Goal: Communication & Community: Connect with others

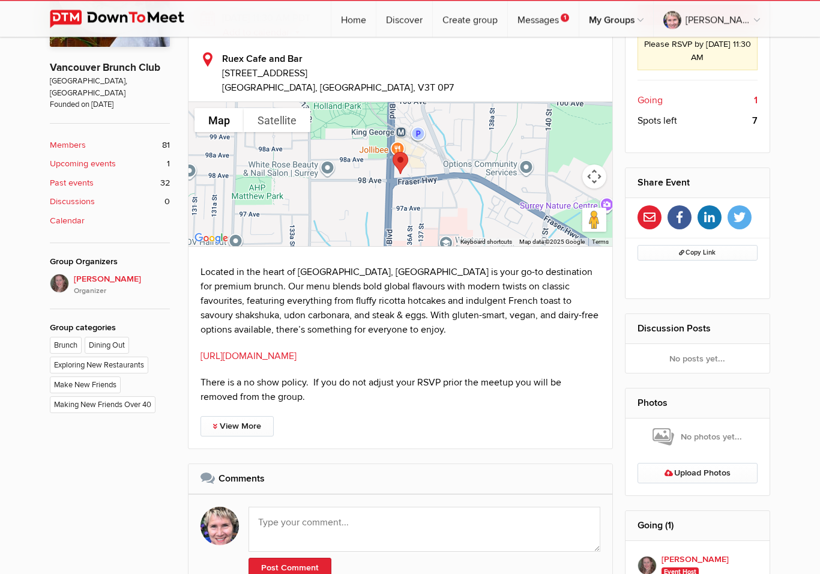
scroll to position [384, 0]
click at [534, 154] on div at bounding box center [400, 174] width 424 height 144
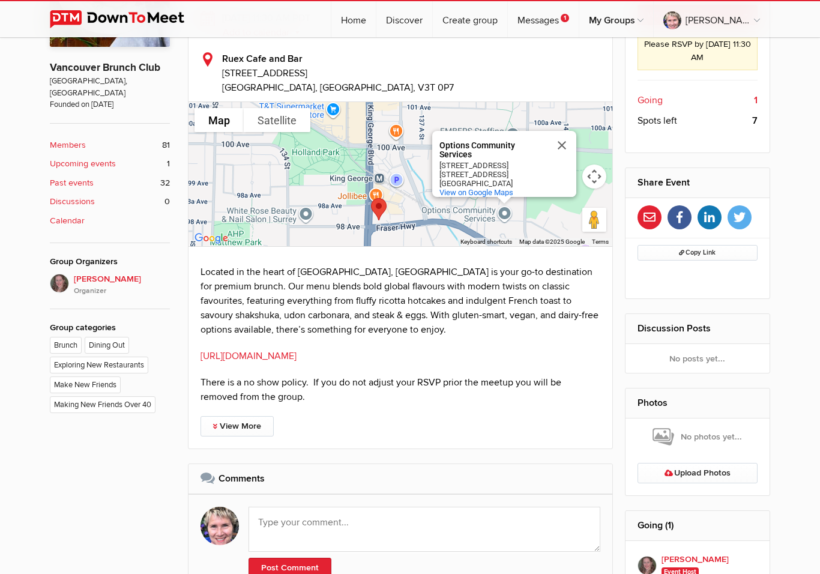
click at [275, 355] on link "[URL][DOMAIN_NAME]" at bounding box center [248, 356] width 96 height 12
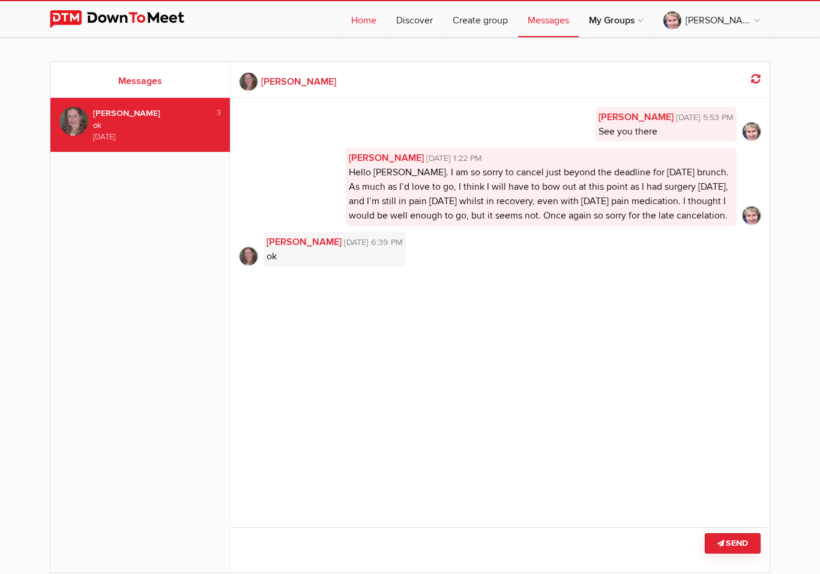
click at [386, 24] on link "Home" at bounding box center [363, 19] width 44 height 36
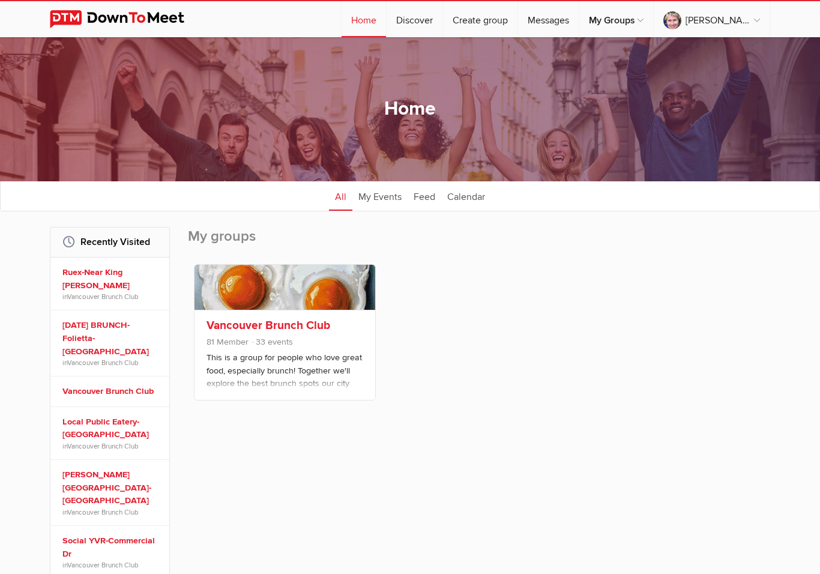
click at [289, 359] on p "This is a group for people who love great food, especially brunch! Together we'…" at bounding box center [284, 381] width 157 height 60
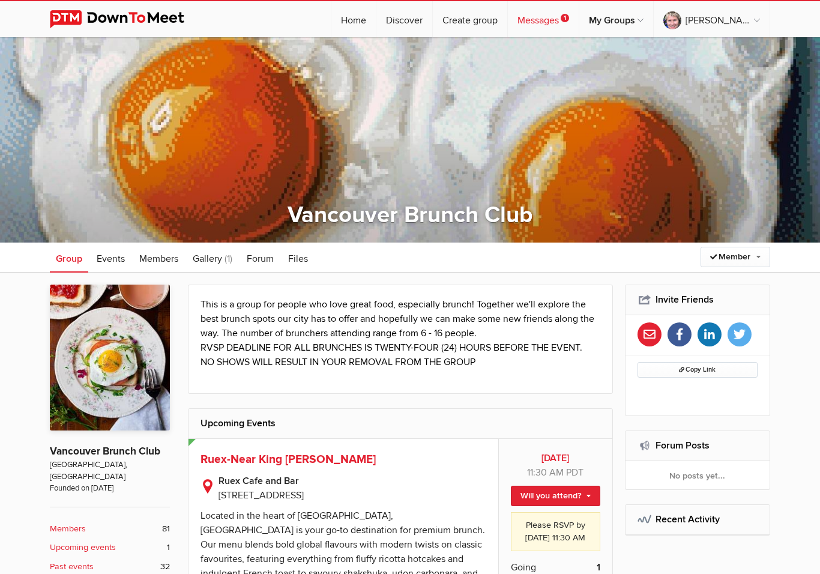
click at [579, 21] on link "Messages 1" at bounding box center [543, 19] width 71 height 36
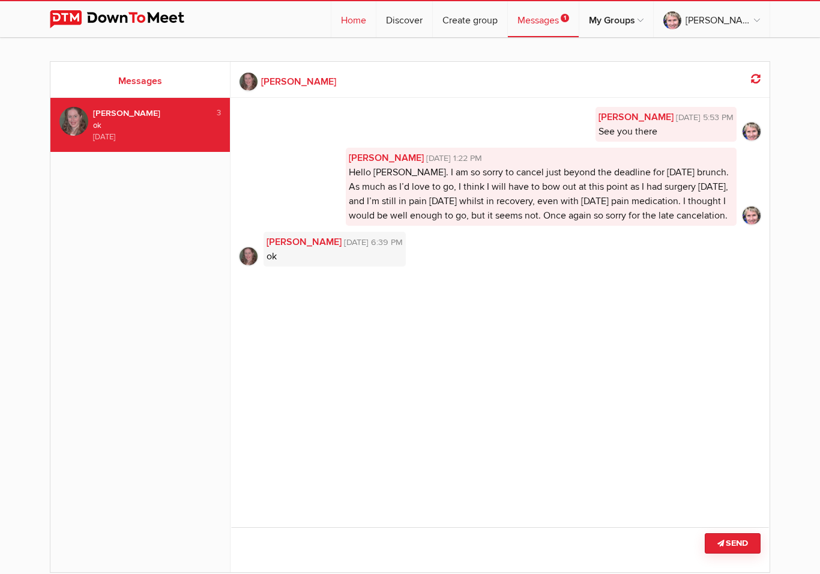
click at [373, 19] on link "Home" at bounding box center [353, 19] width 44 height 36
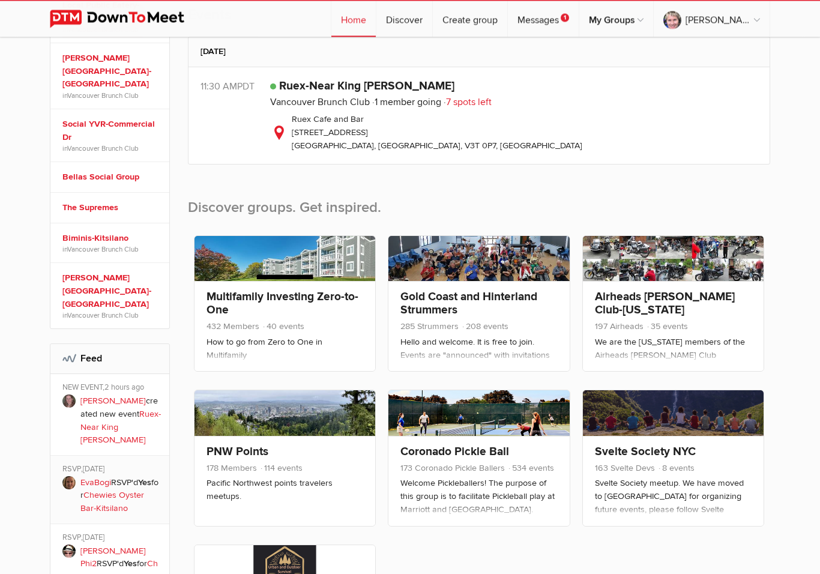
scroll to position [423, 0]
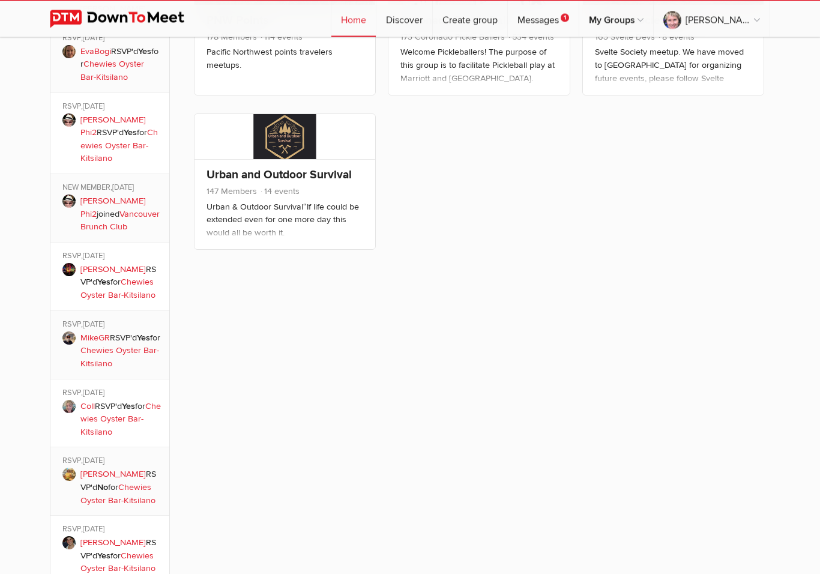
scroll to position [10, 0]
